Goal: Task Accomplishment & Management: Use online tool/utility

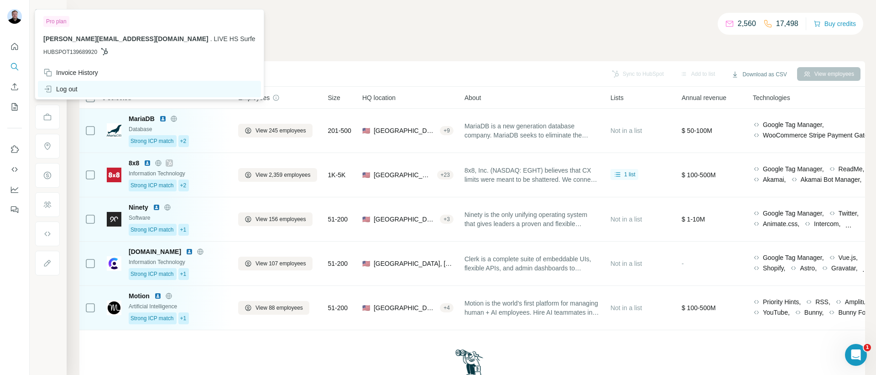
click at [76, 87] on div "Log out" at bounding box center [60, 88] width 34 height 9
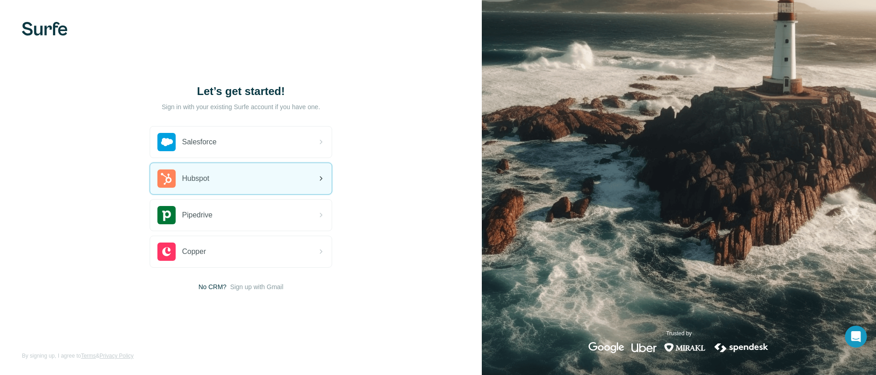
click at [196, 183] on span "Hubspot" at bounding box center [195, 178] width 27 height 11
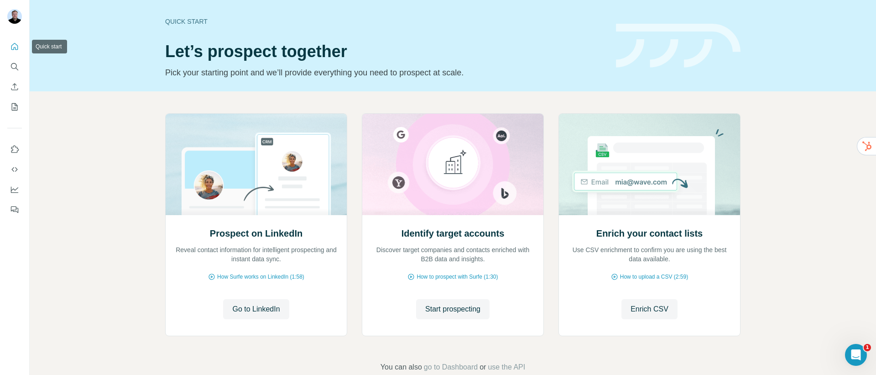
click at [17, 40] on button "Quick start" at bounding box center [14, 46] width 15 height 16
click at [450, 306] on span "Start prospecting" at bounding box center [452, 309] width 55 height 11
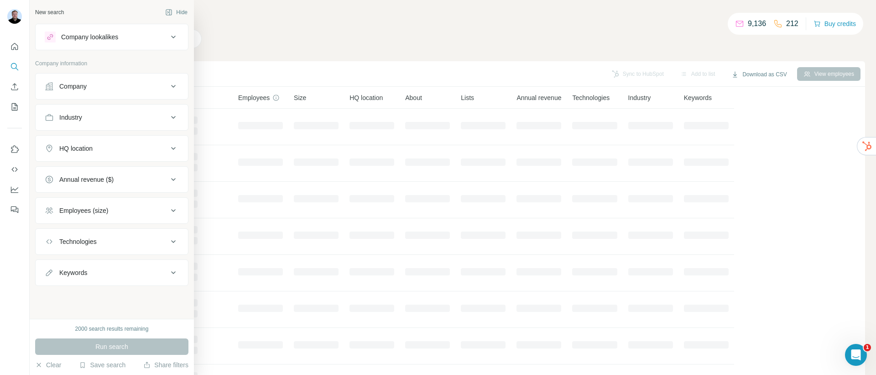
click at [79, 94] on button "Company" at bounding box center [112, 86] width 152 height 22
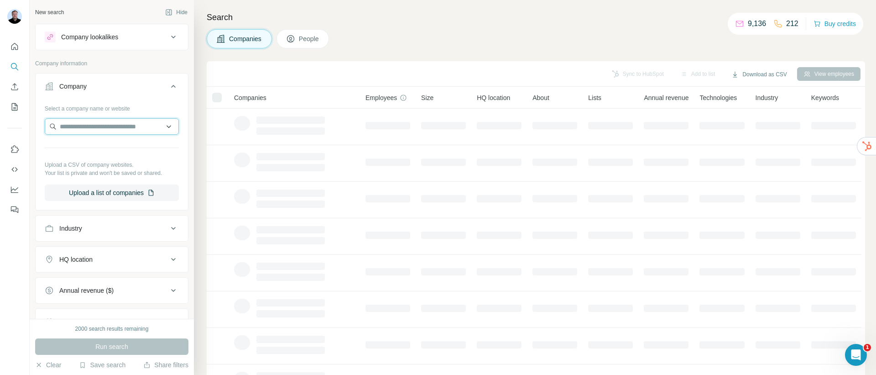
click at [92, 125] on input "text" at bounding box center [112, 126] width 134 height 16
paste input "********"
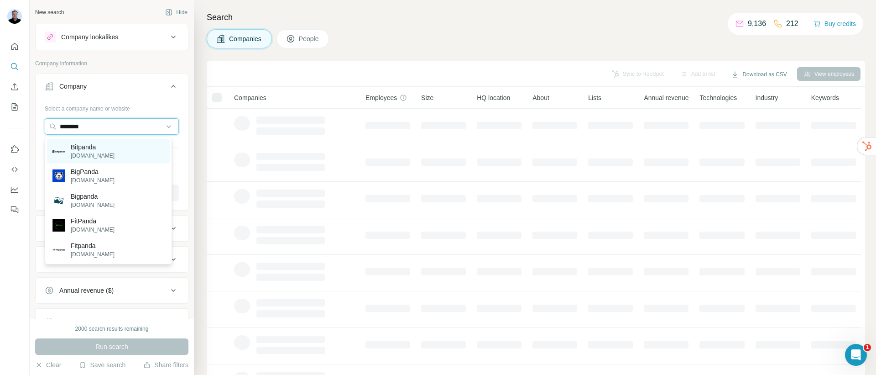
type input "********"
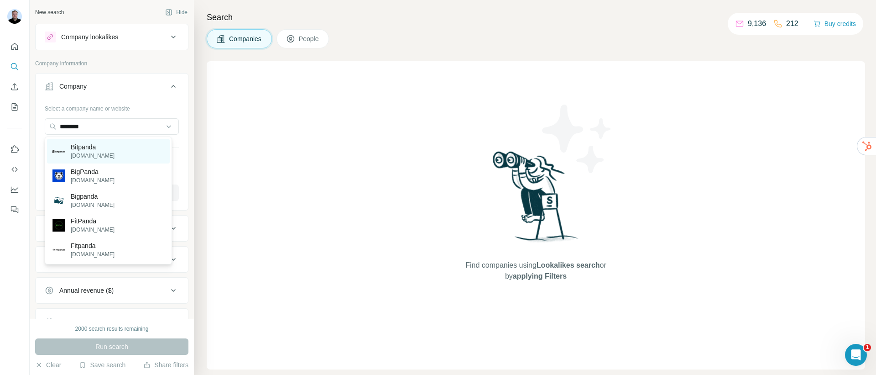
click at [107, 152] on div "Bitpanda bitpanda.com" at bounding box center [108, 151] width 123 height 25
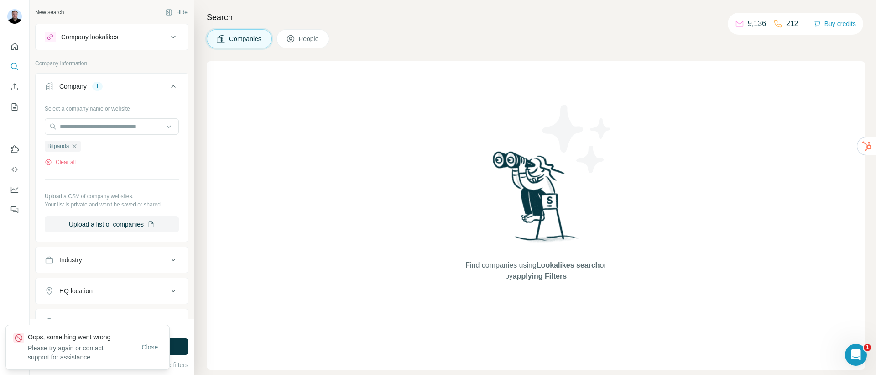
click at [151, 348] on span "Close" at bounding box center [150, 346] width 16 height 9
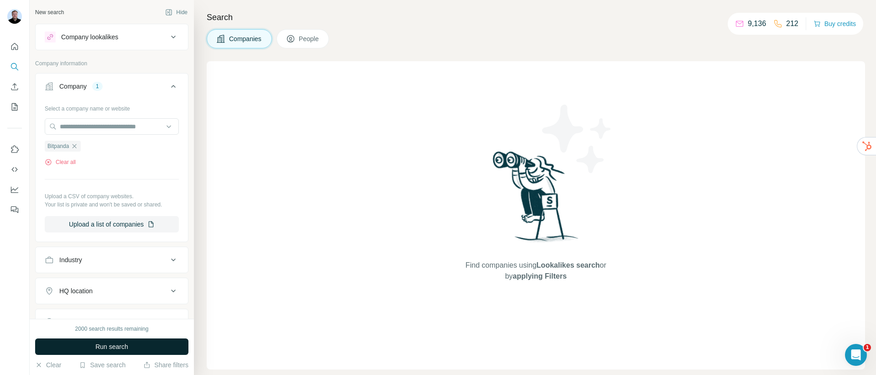
click at [143, 348] on button "Run search" at bounding box center [111, 346] width 153 height 16
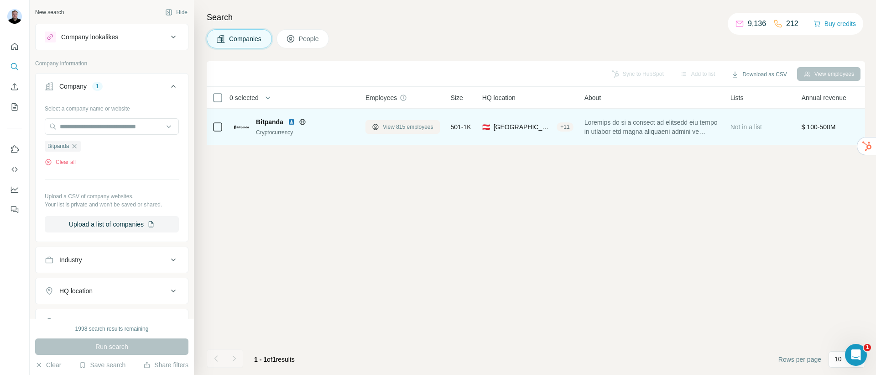
click at [405, 129] on span "View 815 employees" at bounding box center [408, 127] width 51 height 8
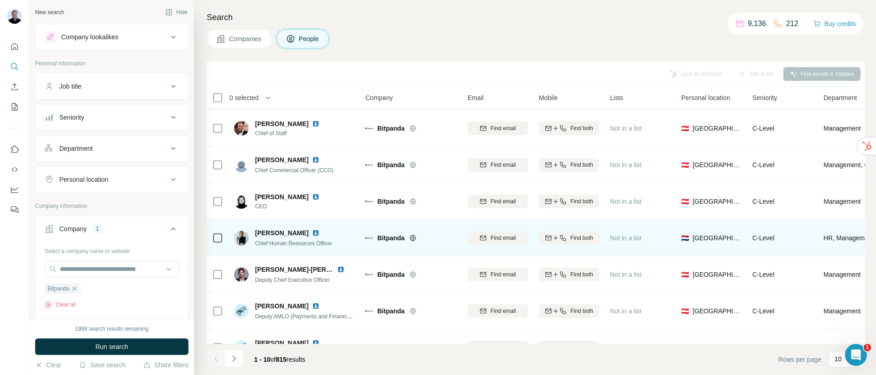
scroll to position [66, 0]
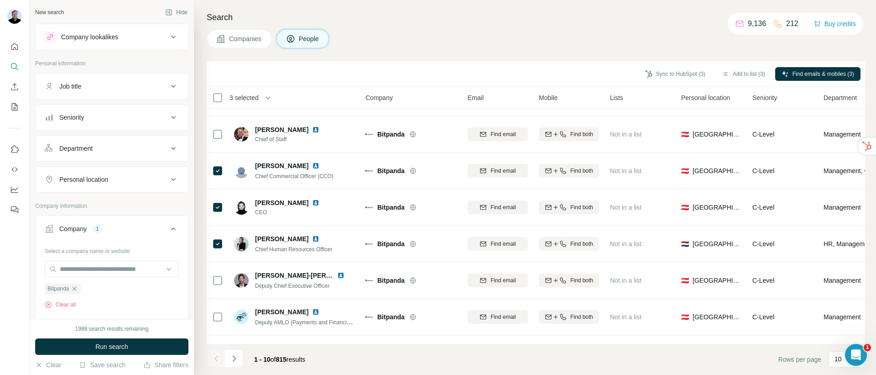
click at [80, 84] on div "Job title" at bounding box center [70, 86] width 22 height 9
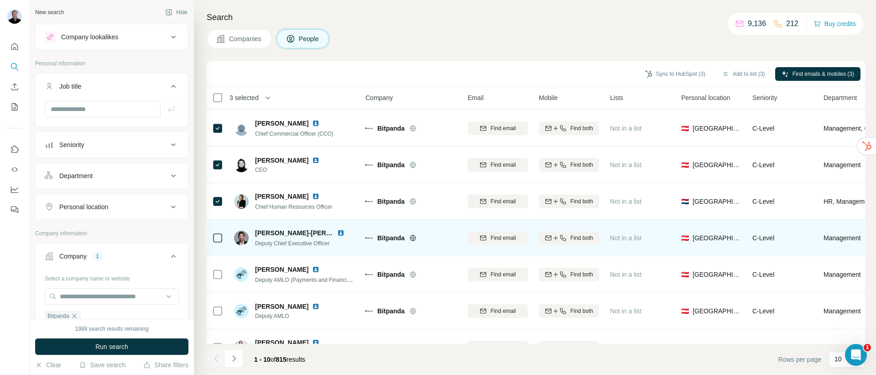
scroll to position [135, 0]
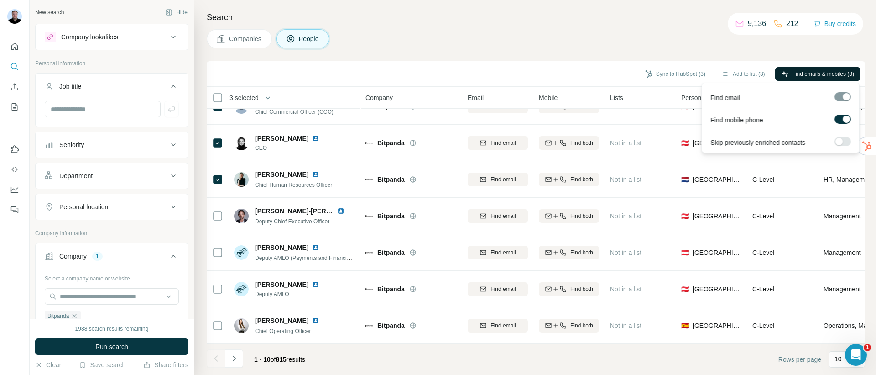
click at [815, 73] on span "Find emails & mobiles (3)" at bounding box center [824, 74] width 62 height 8
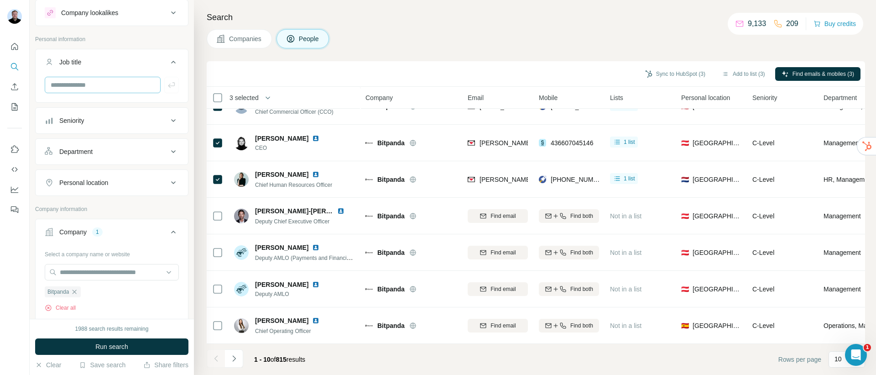
scroll to position [24, 0]
click at [93, 87] on input "text" at bounding box center [103, 85] width 116 height 16
click at [410, 30] on div "Companies People" at bounding box center [536, 38] width 659 height 19
click at [16, 43] on icon "Quick start" at bounding box center [14, 46] width 9 height 9
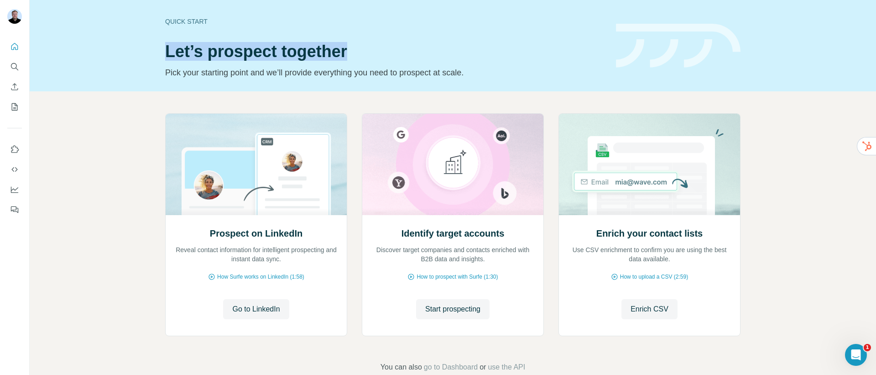
drag, startPoint x: 163, startPoint y: 44, endPoint x: 348, endPoint y: 52, distance: 185.5
click at [348, 52] on h1 "Let’s prospect together" at bounding box center [385, 51] width 440 height 18
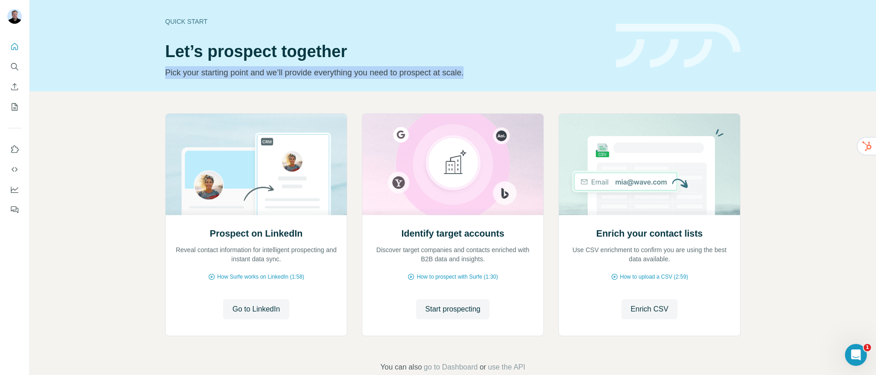
drag, startPoint x: 162, startPoint y: 74, endPoint x: 482, endPoint y: 69, distance: 320.4
click at [482, 69] on p "Pick your starting point and we’ll provide everything you need to prospect at s…" at bounding box center [385, 72] width 440 height 13
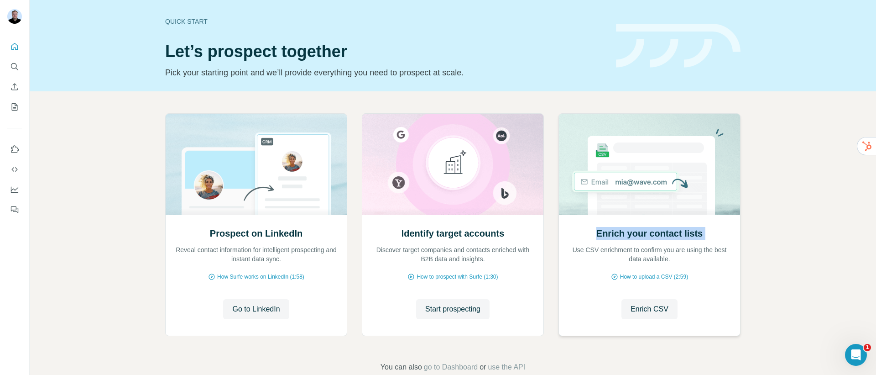
drag, startPoint x: 581, startPoint y: 228, endPoint x: 722, endPoint y: 235, distance: 141.6
click at [722, 235] on div "Enrich your contact lists Use CSV enrichment to confirm you are using the best …" at bounding box center [649, 245] width 163 height 37
click at [645, 311] on span "Enrich CSV" at bounding box center [650, 309] width 38 height 11
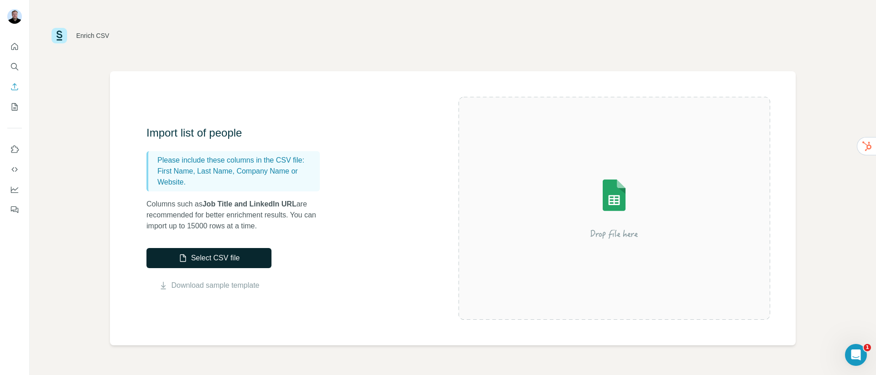
click at [194, 260] on button "Select CSV file" at bounding box center [209, 258] width 125 height 20
click at [15, 46] on icon "Quick start" at bounding box center [14, 46] width 9 height 9
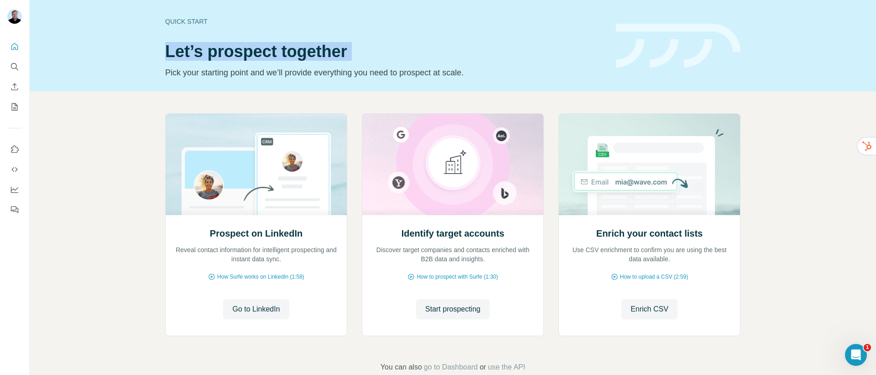
drag, startPoint x: 161, startPoint y: 55, endPoint x: 348, endPoint y: 63, distance: 187.3
click at [348, 63] on div "Quick start Let’s prospect together Pick your starting point and we’ll provide …" at bounding box center [453, 45] width 847 height 91
click at [165, 48] on h1 "Let’s prospect together" at bounding box center [385, 51] width 440 height 18
drag, startPoint x: 164, startPoint y: 48, endPoint x: 334, endPoint y: 50, distance: 169.8
click at [334, 50] on h1 "Let’s prospect together" at bounding box center [385, 51] width 440 height 18
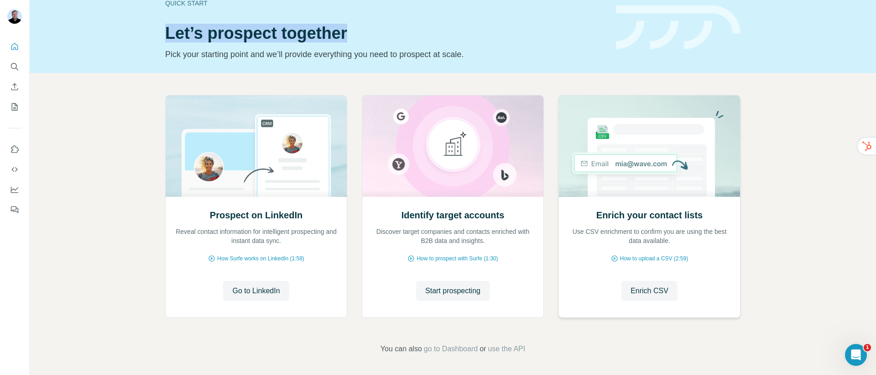
scroll to position [20, 0]
click at [508, 347] on span "use the API" at bounding box center [506, 347] width 37 height 11
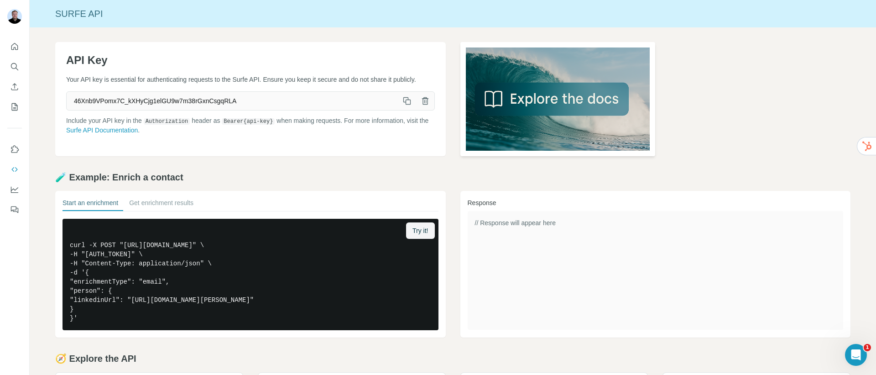
click at [527, 110] on img at bounding box center [558, 99] width 195 height 114
click at [19, 49] on button "Quick start" at bounding box center [14, 46] width 15 height 16
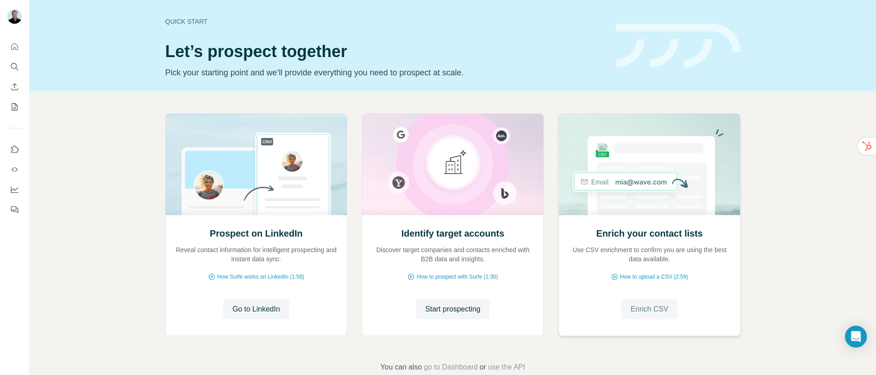
click at [637, 309] on span "Enrich CSV" at bounding box center [650, 309] width 38 height 11
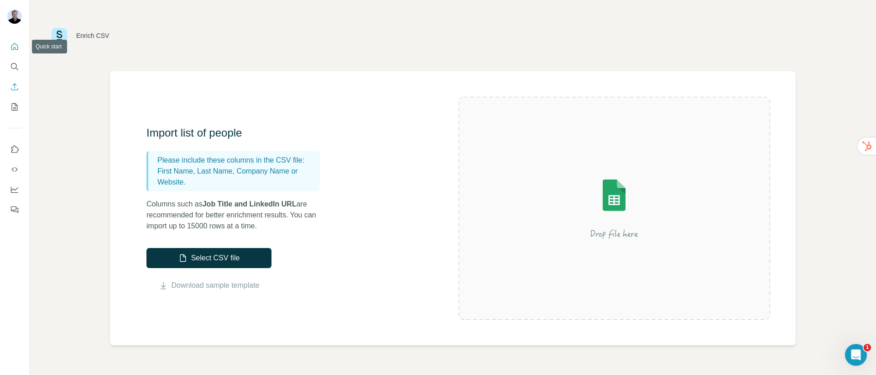
click at [16, 45] on icon "Quick start" at bounding box center [14, 46] width 9 height 9
